Goal: Complete application form

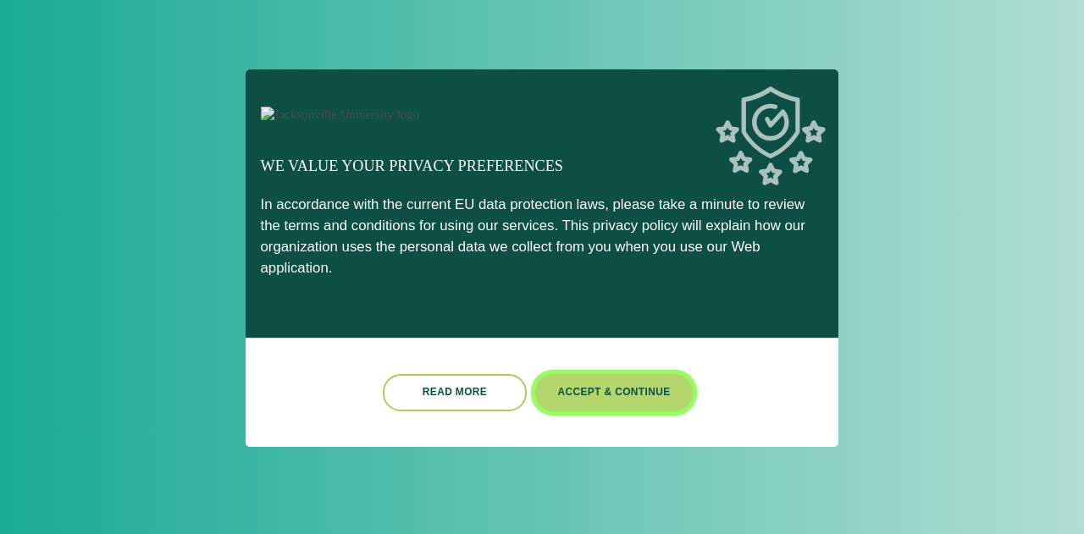
click at [579, 392] on button "Accept & Continue" at bounding box center [614, 392] width 158 height 36
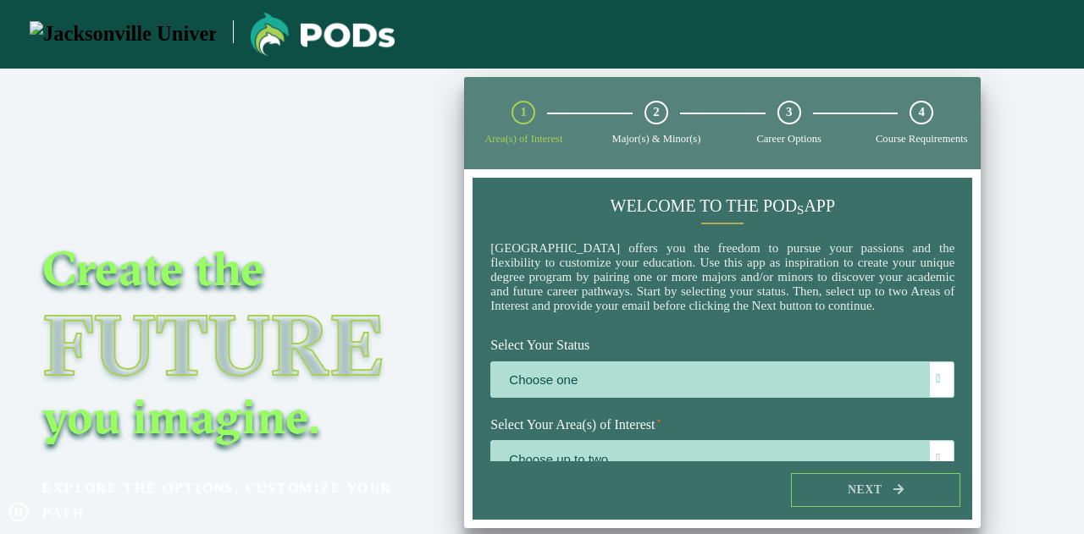
click at [579, 392] on label "Choose one" at bounding box center [722, 380] width 462 height 36
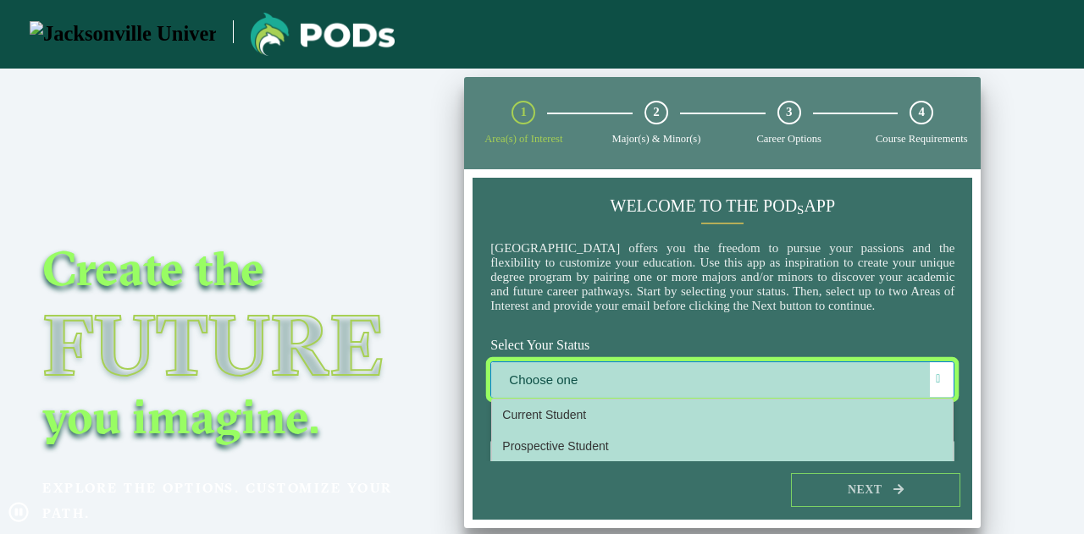
scroll to position [8, 74]
click at [589, 399] on label "Choose one" at bounding box center [722, 380] width 462 height 36
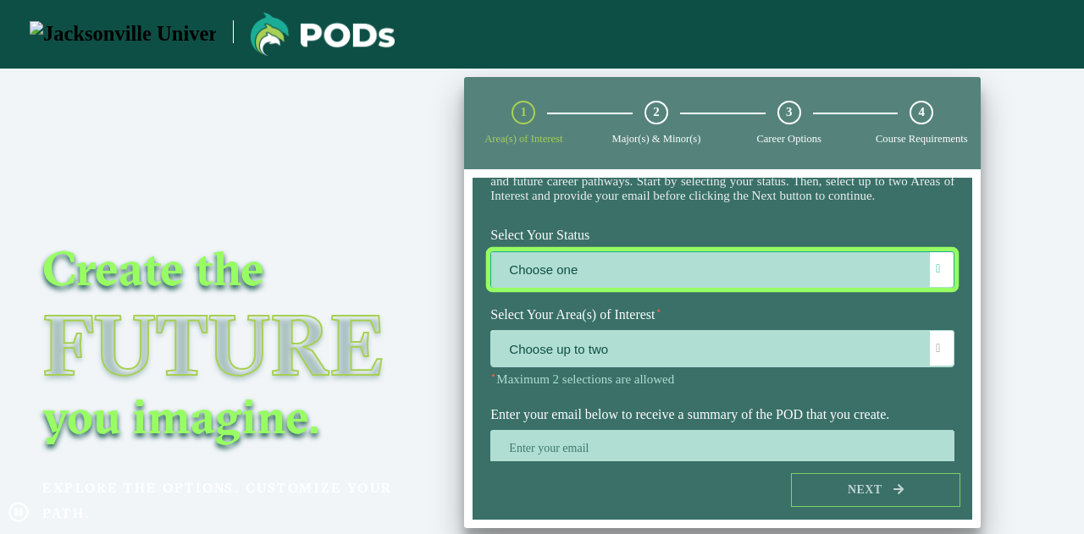
scroll to position [119, 0]
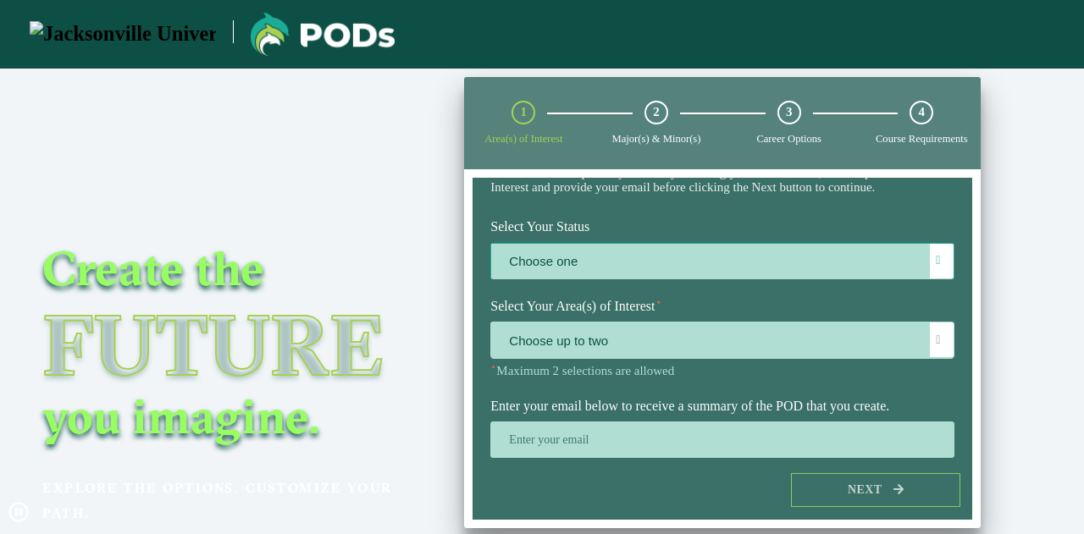
click at [610, 280] on label "Choose one" at bounding box center [722, 262] width 462 height 36
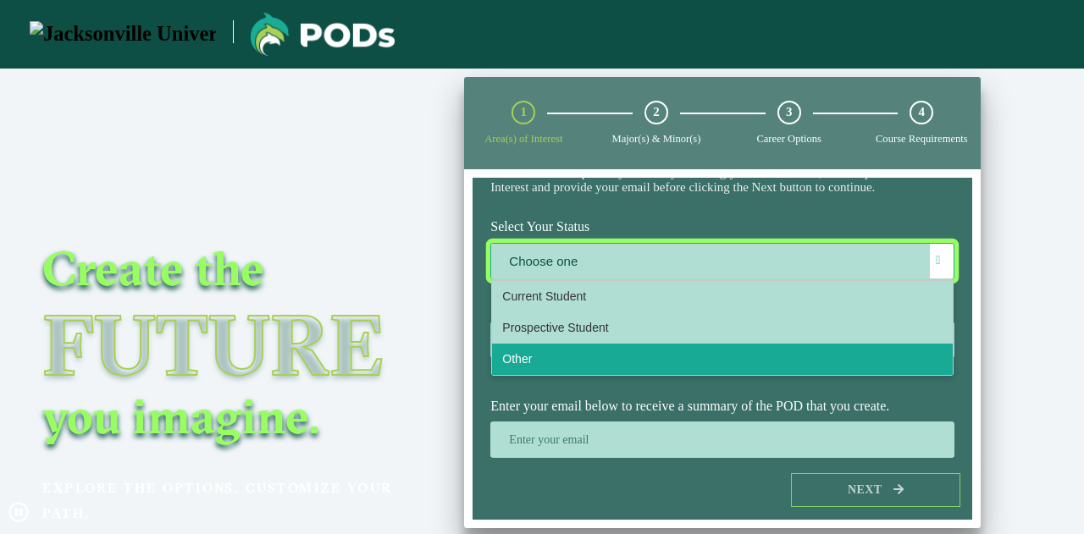
click at [579, 374] on li "Other" at bounding box center [722, 359] width 461 height 31
select select "[object Object]"
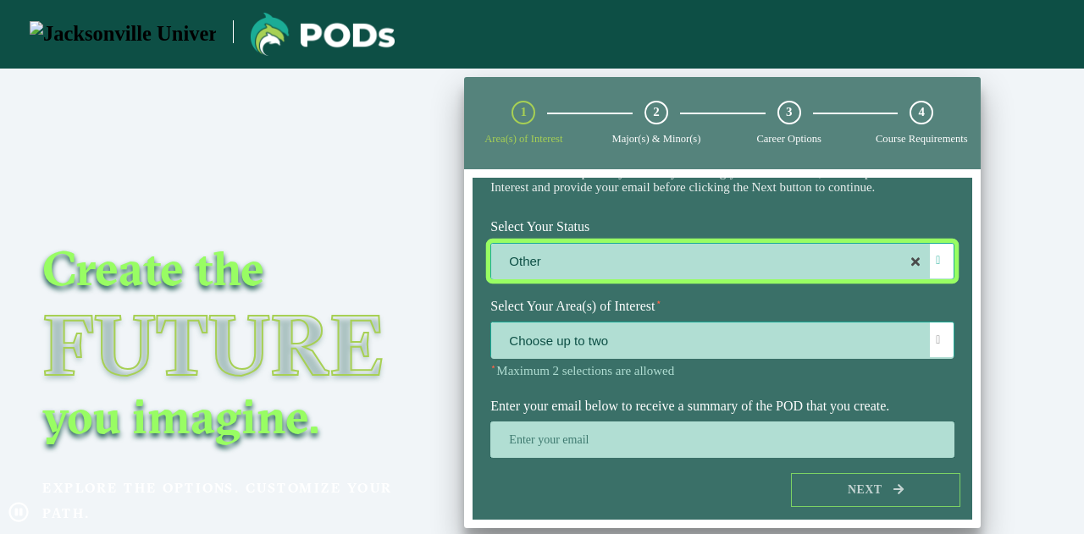
click at [600, 359] on span "Choose up to two" at bounding box center [722, 341] width 462 height 36
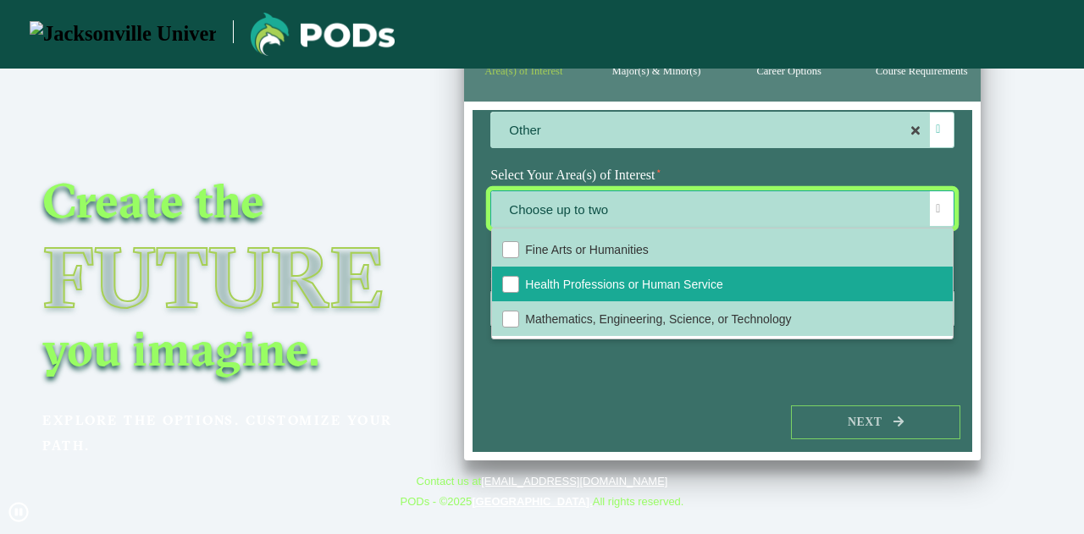
scroll to position [0, 0]
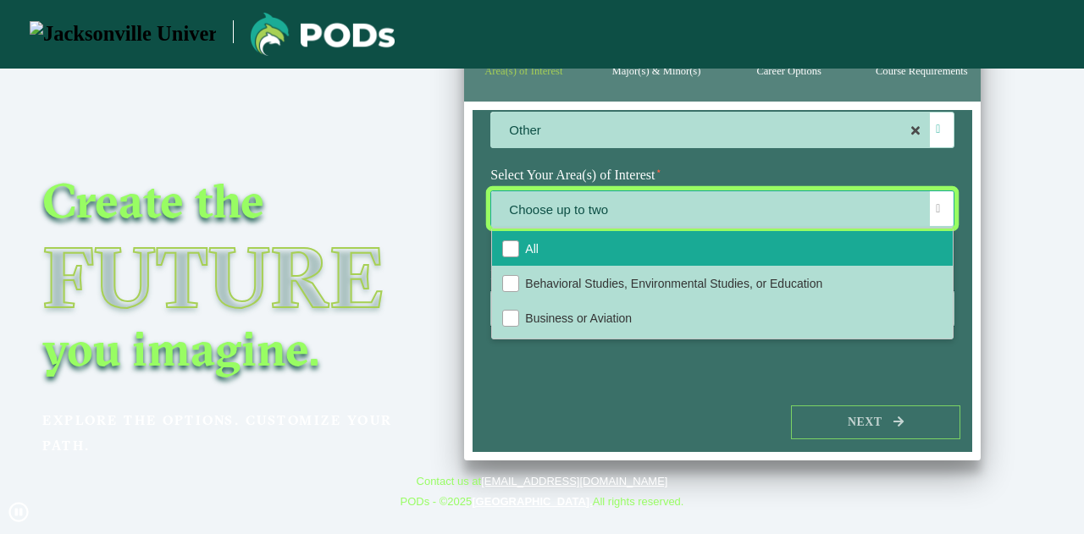
click at [520, 246] on li "All" at bounding box center [722, 248] width 461 height 35
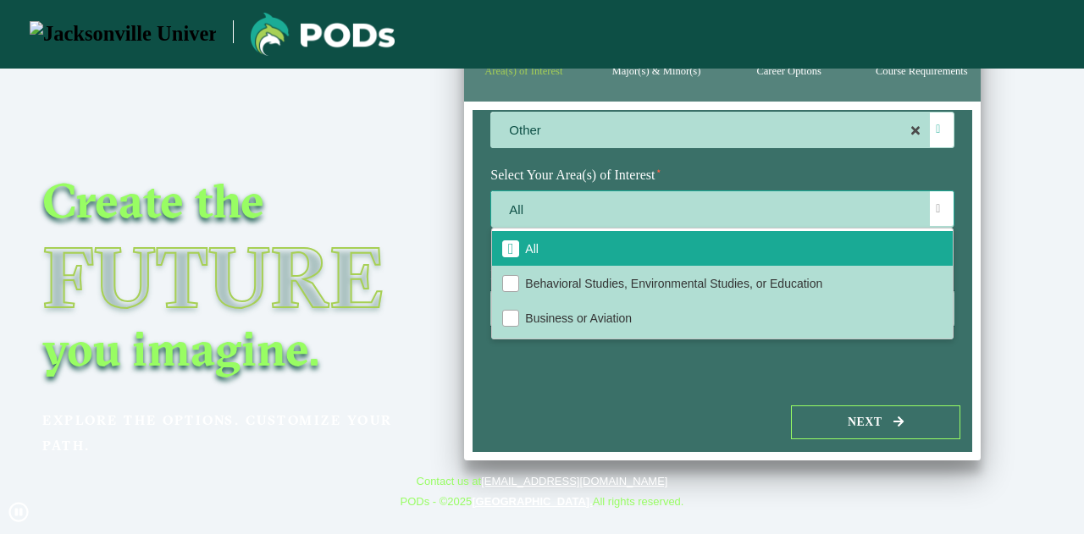
click at [667, 218] on span "All" at bounding box center [722, 209] width 462 height 36
